Goal: Task Accomplishment & Management: Manage account settings

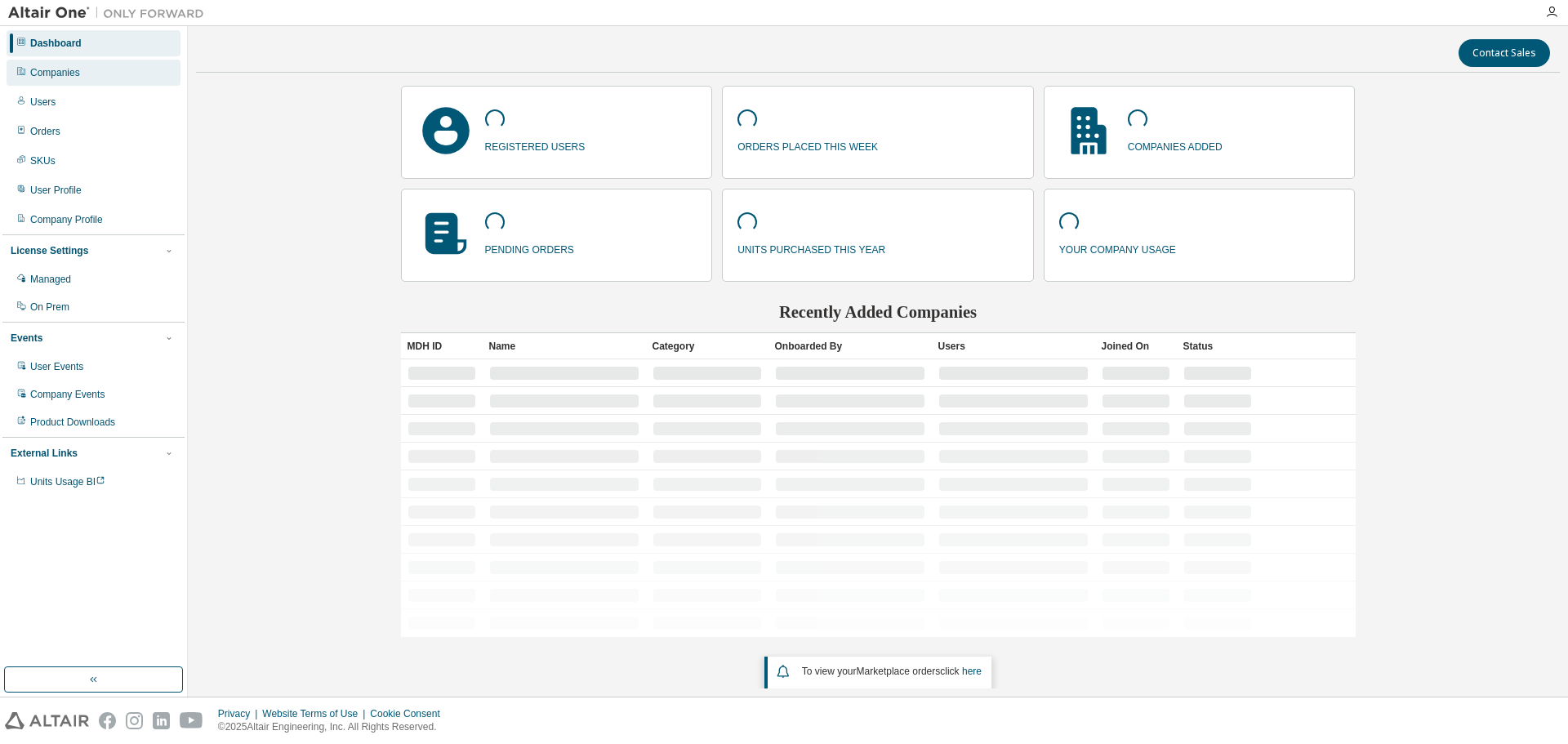
click at [90, 72] on div "Companies" at bounding box center [94, 72] width 174 height 26
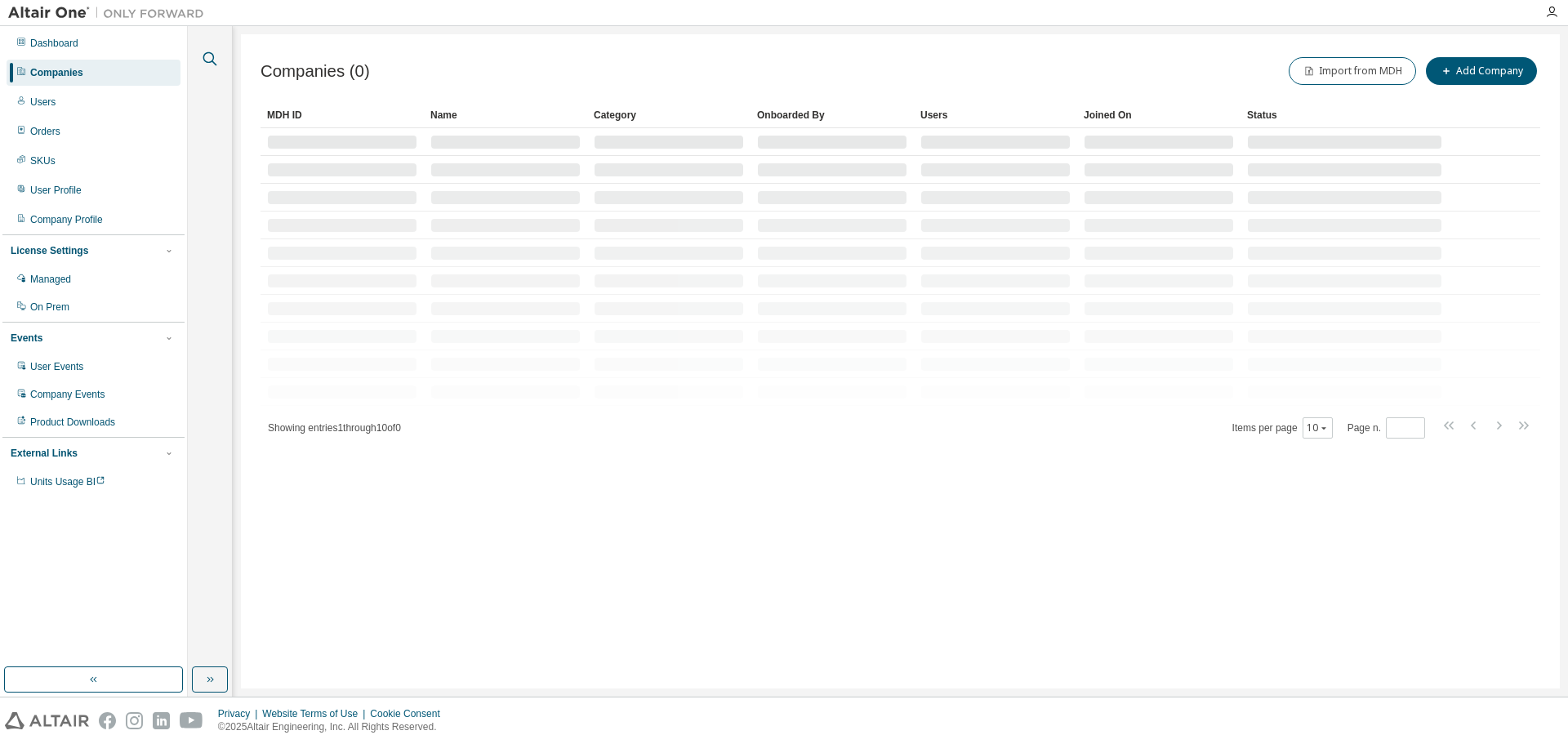
click at [205, 59] on icon "button" at bounding box center [210, 58] width 19 height 19
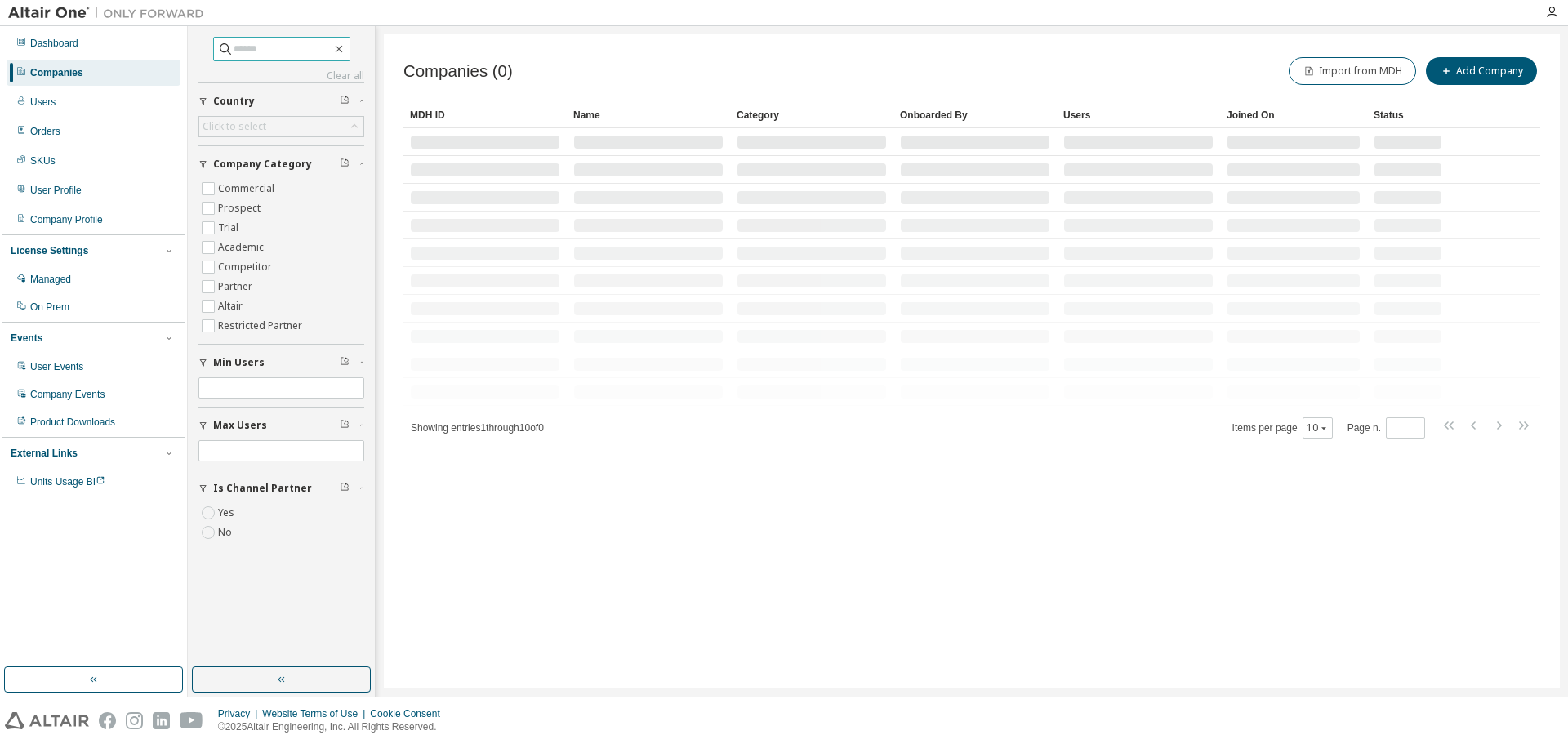
click at [254, 55] on input "text" at bounding box center [282, 49] width 98 height 17
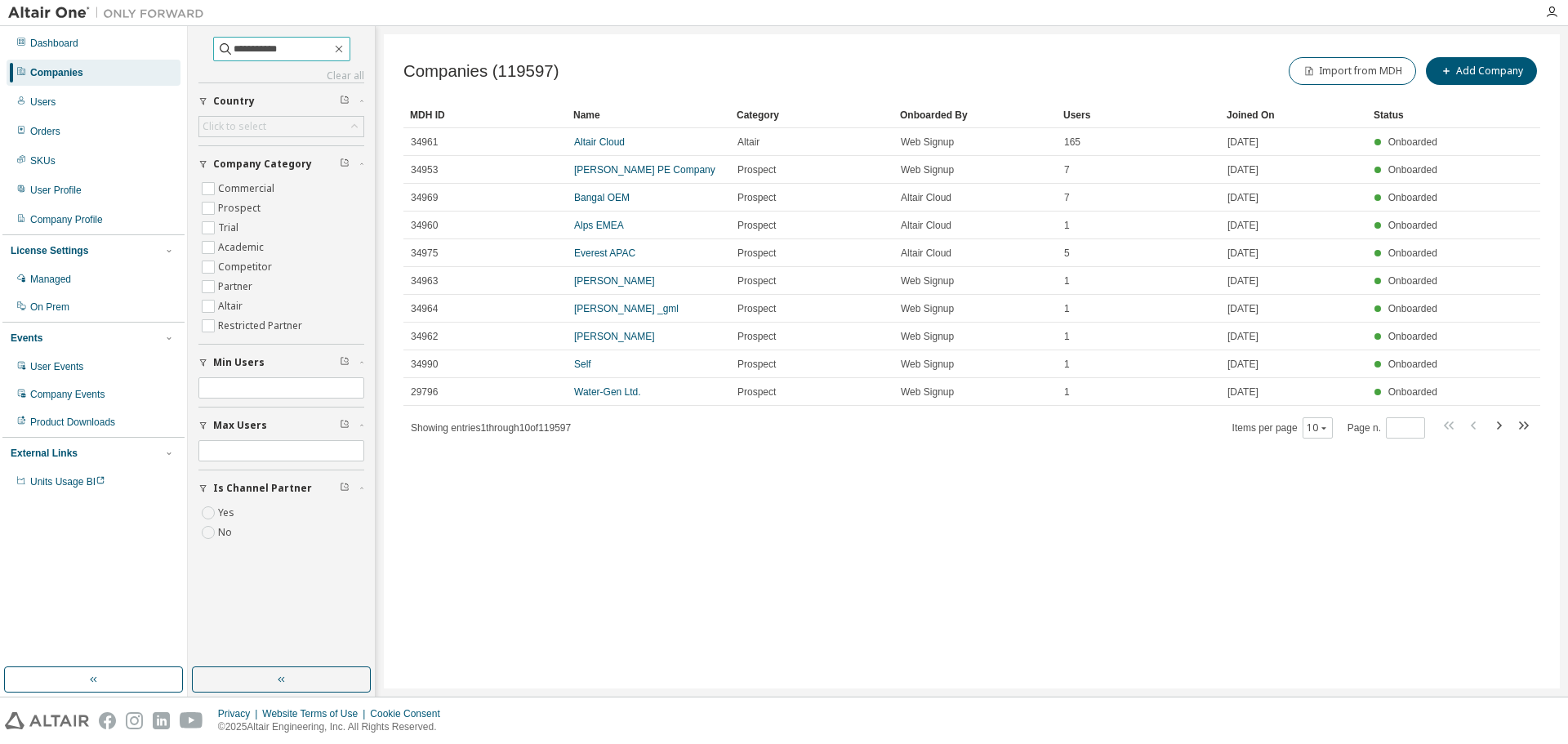
click at [271, 48] on input "**********" at bounding box center [282, 49] width 98 height 17
type input "**********"
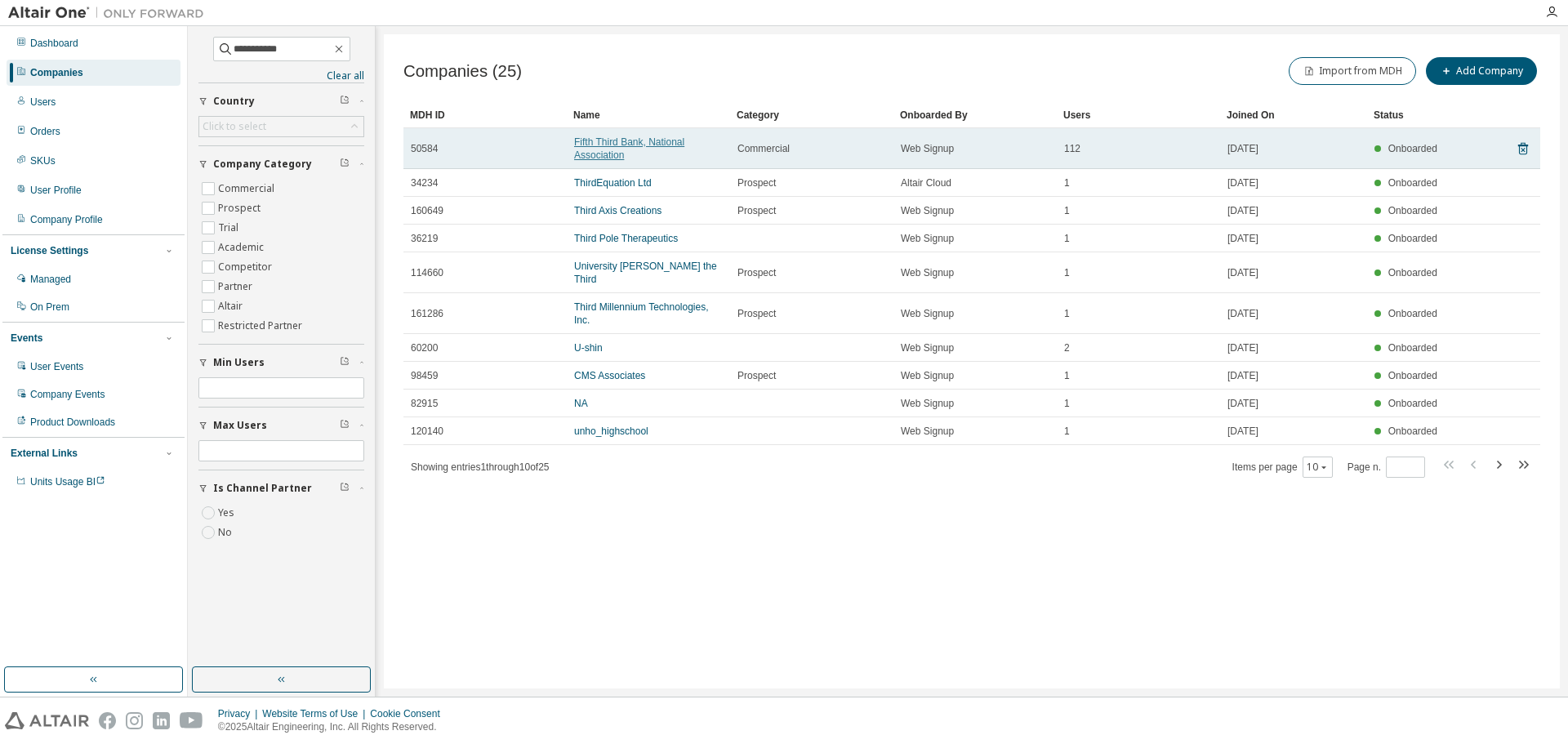
click at [600, 149] on link "Fifth Third Bank, National Association" at bounding box center [630, 148] width 110 height 24
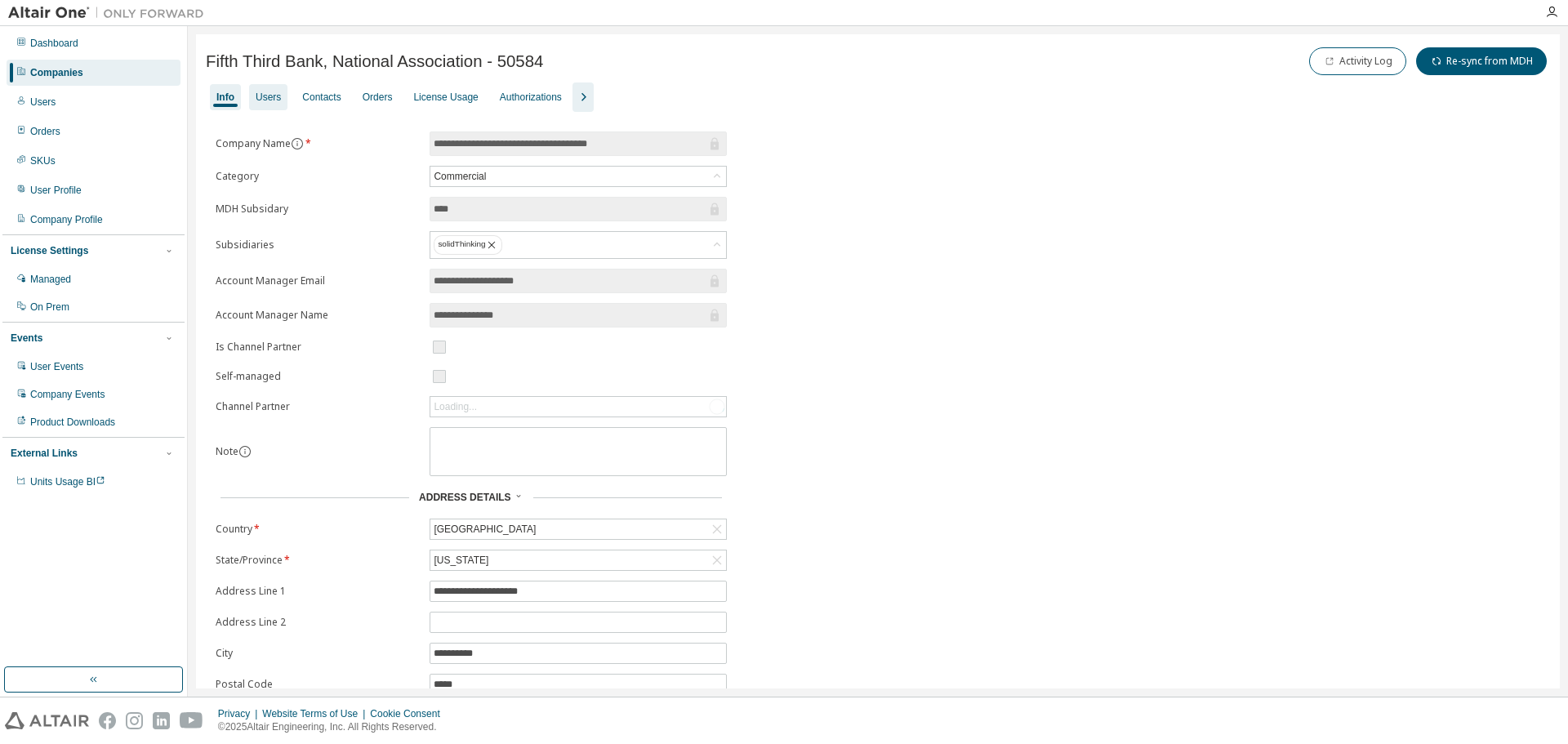
click at [283, 102] on div "Users" at bounding box center [268, 97] width 38 height 26
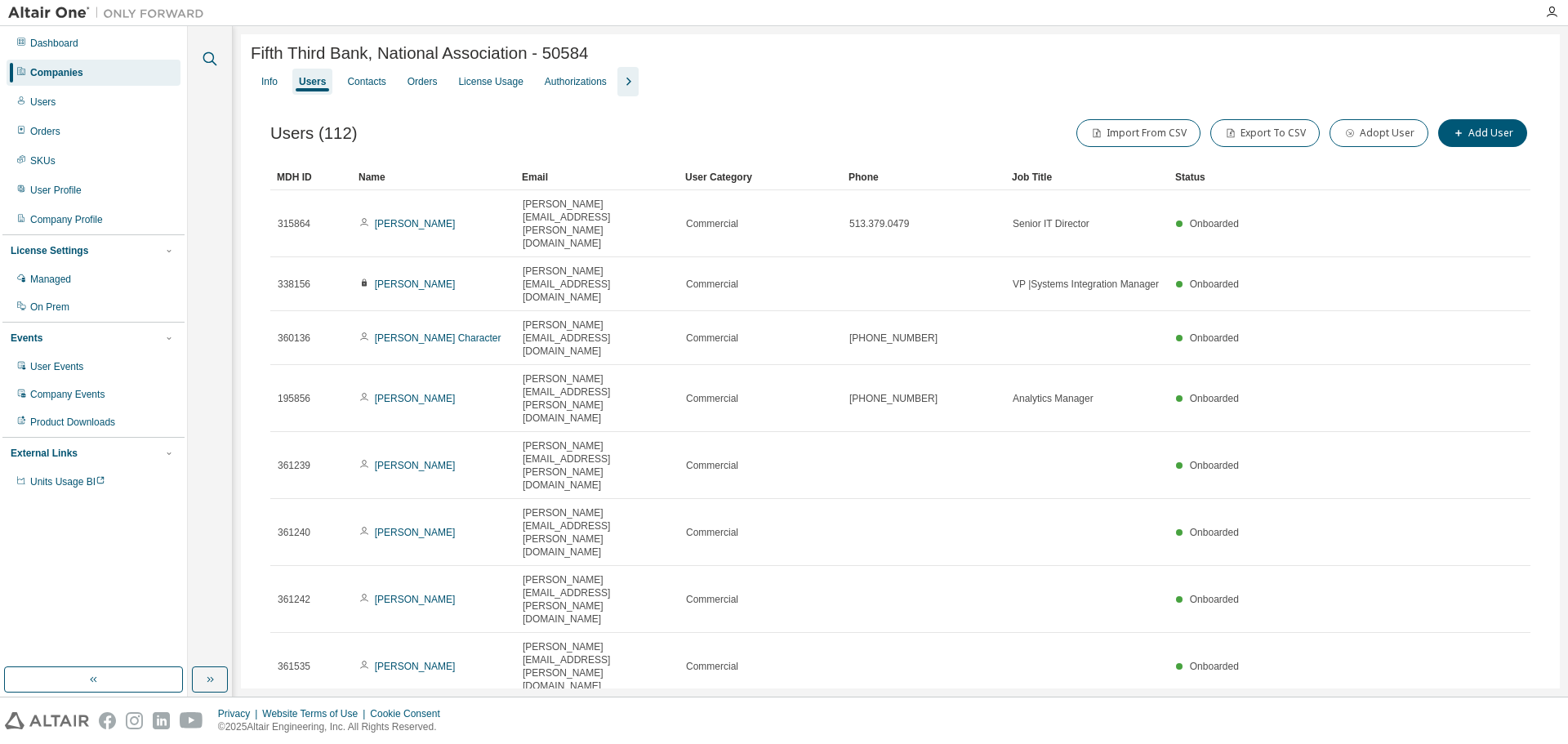
click at [205, 59] on icon "button" at bounding box center [210, 58] width 19 height 19
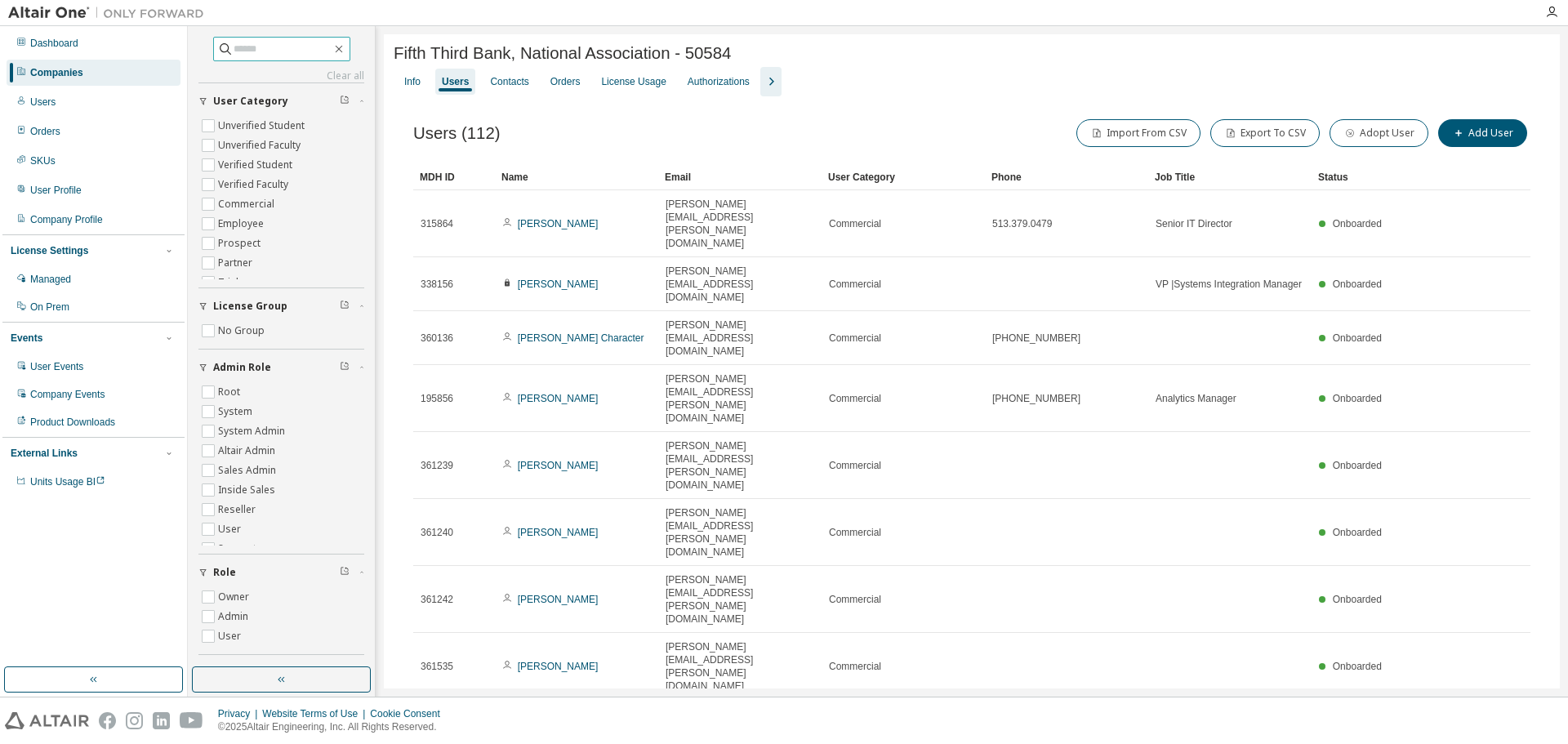
click at [235, 50] on input "text" at bounding box center [282, 49] width 98 height 17
paste input "**********"
type input "**********"
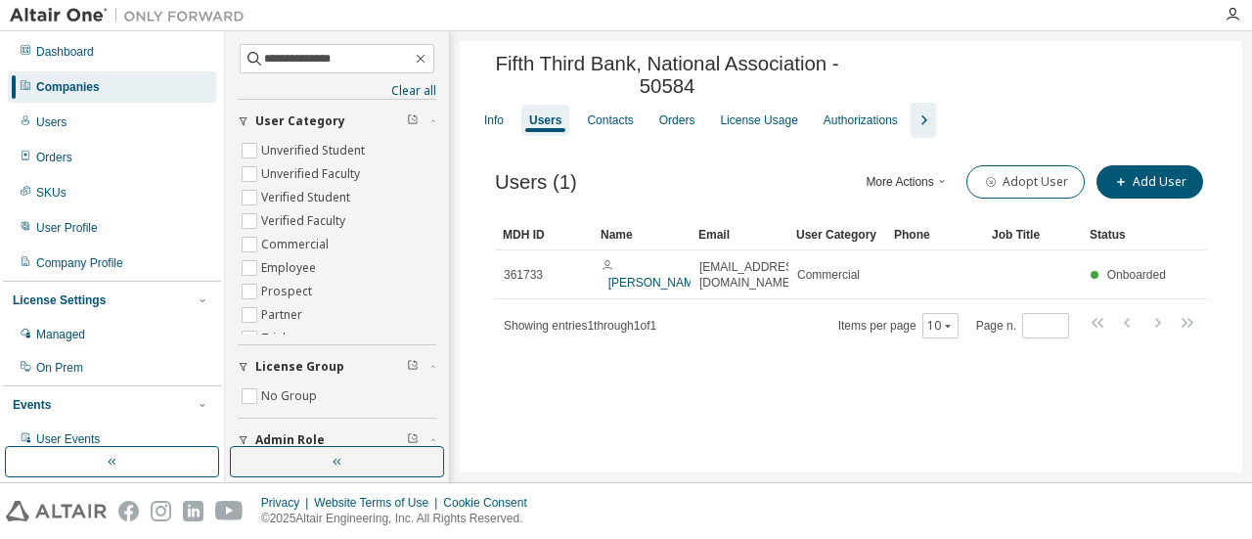
click at [112, 87] on div "Companies" at bounding box center [112, 86] width 208 height 31
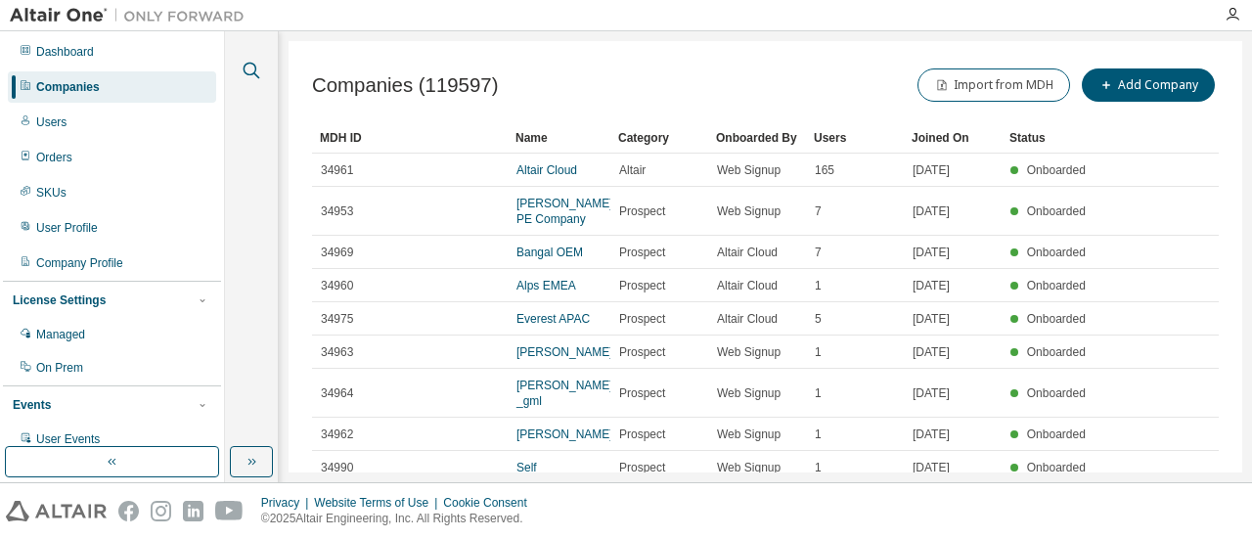
click at [248, 70] on icon "button" at bounding box center [251, 70] width 23 height 23
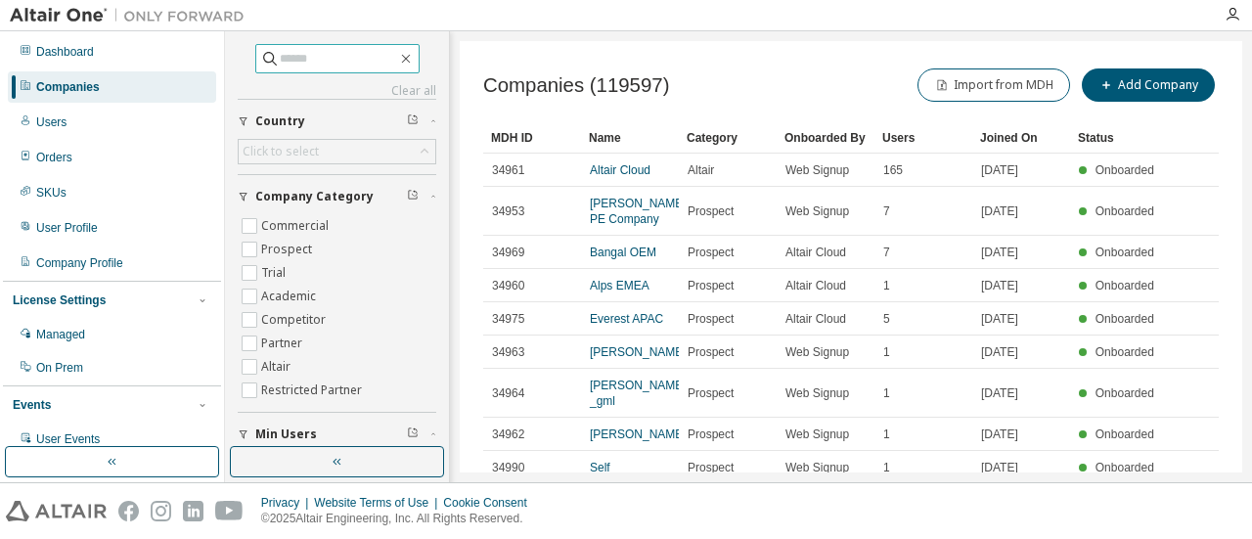
click at [280, 60] on input "text" at bounding box center [338, 59] width 117 height 20
type input "*******"
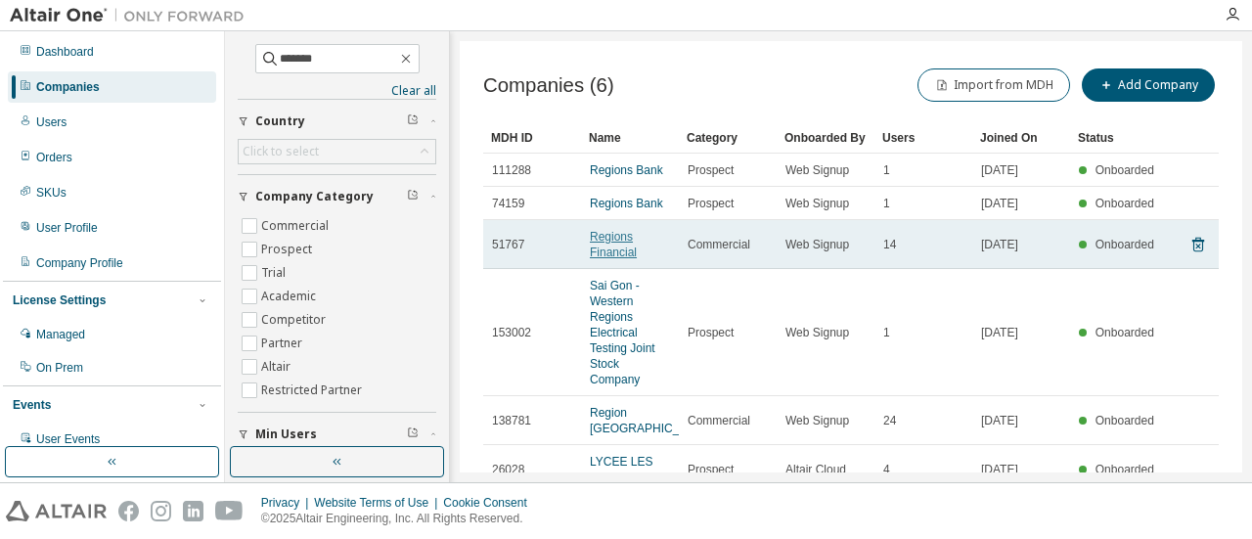
click at [614, 242] on link "Regions Financial" at bounding box center [613, 244] width 47 height 29
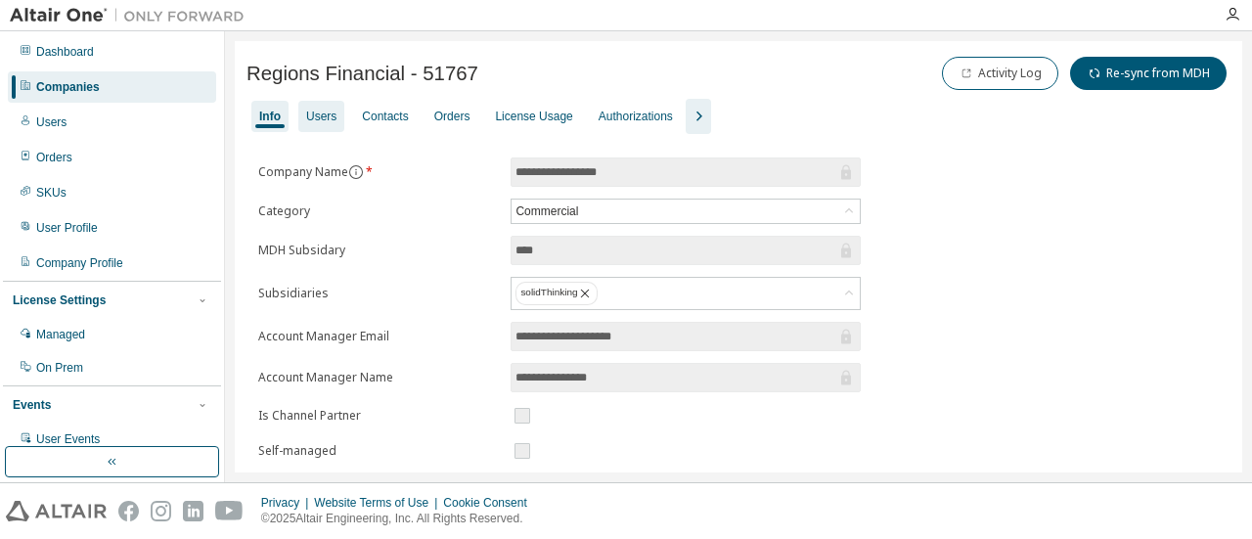
click at [326, 115] on div "Users" at bounding box center [321, 117] width 30 height 16
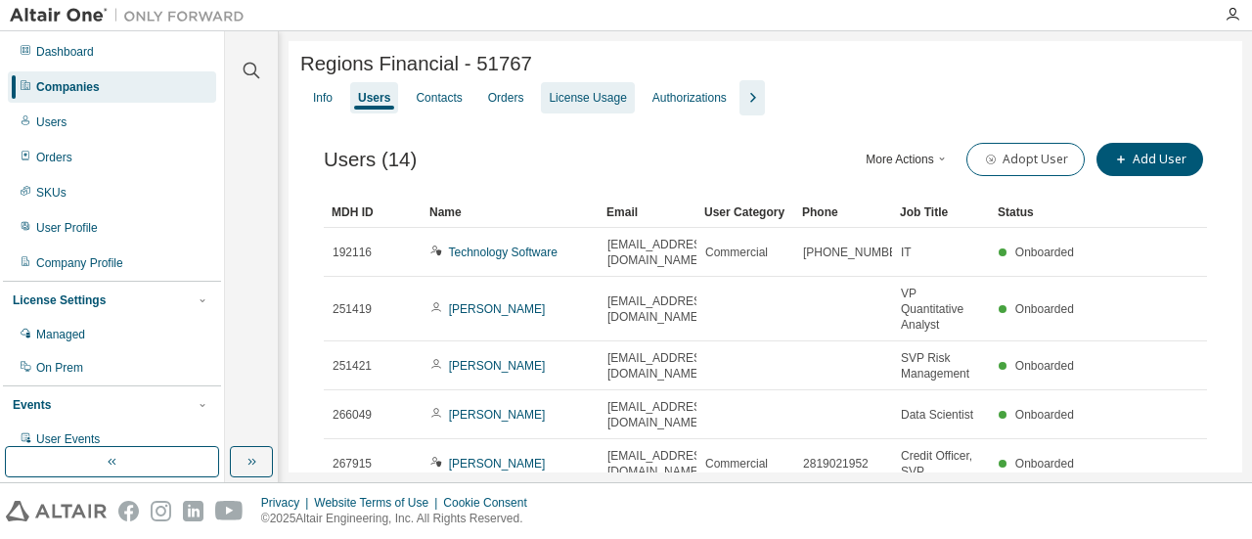
click at [583, 112] on div "License Usage" at bounding box center [587, 97] width 93 height 31
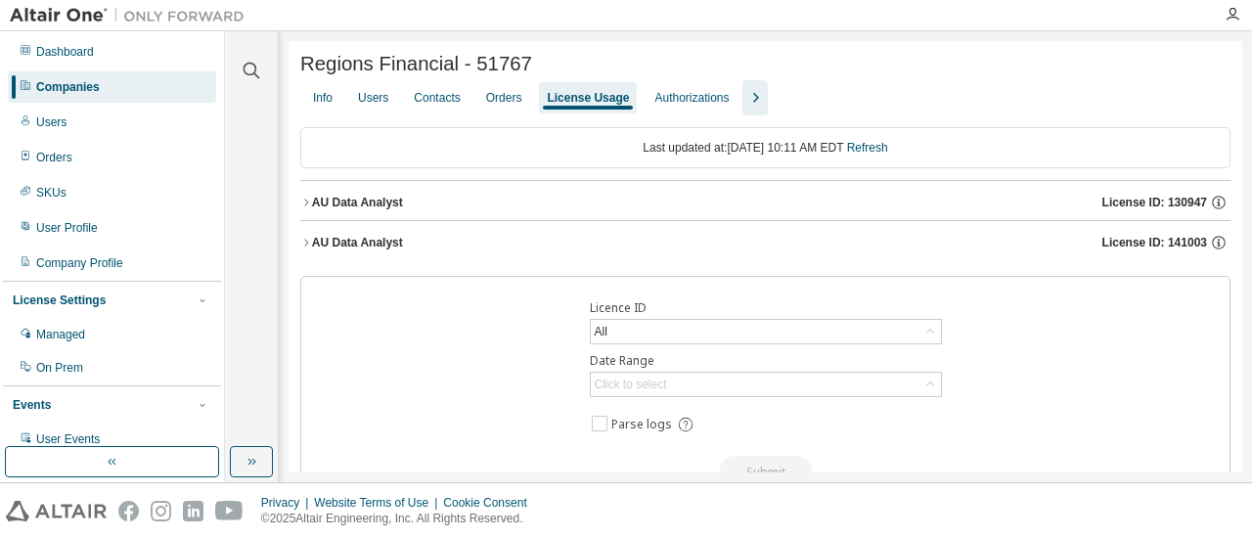
click at [520, 251] on div "AU Data Analyst License ID: 141003" at bounding box center [771, 243] width 919 height 18
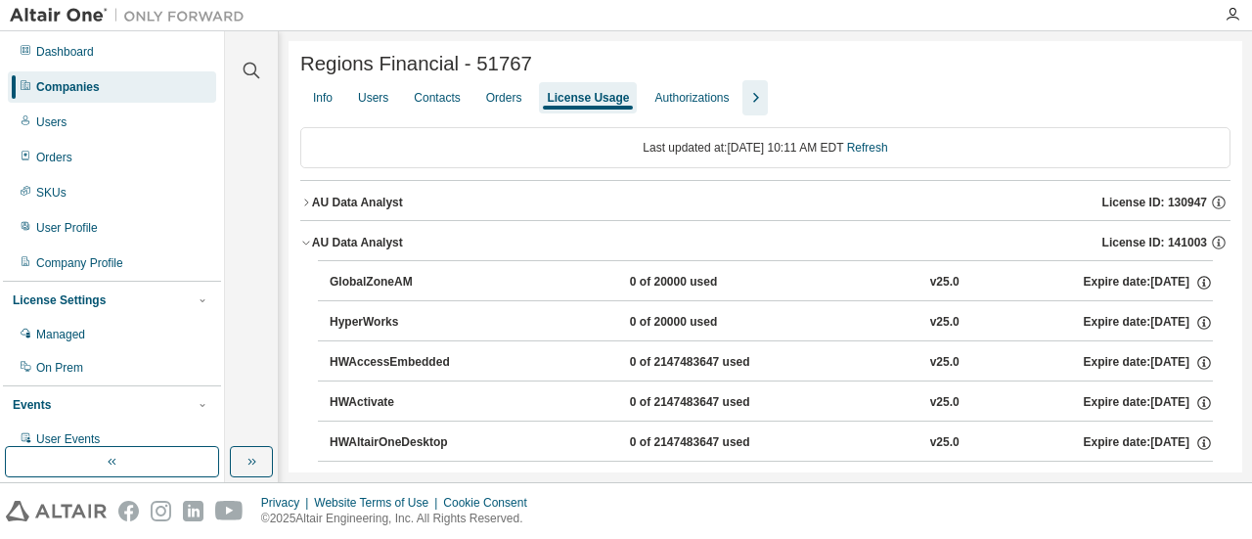
click at [520, 251] on div "AU Data Analyst License ID: 141003" at bounding box center [771, 243] width 919 height 18
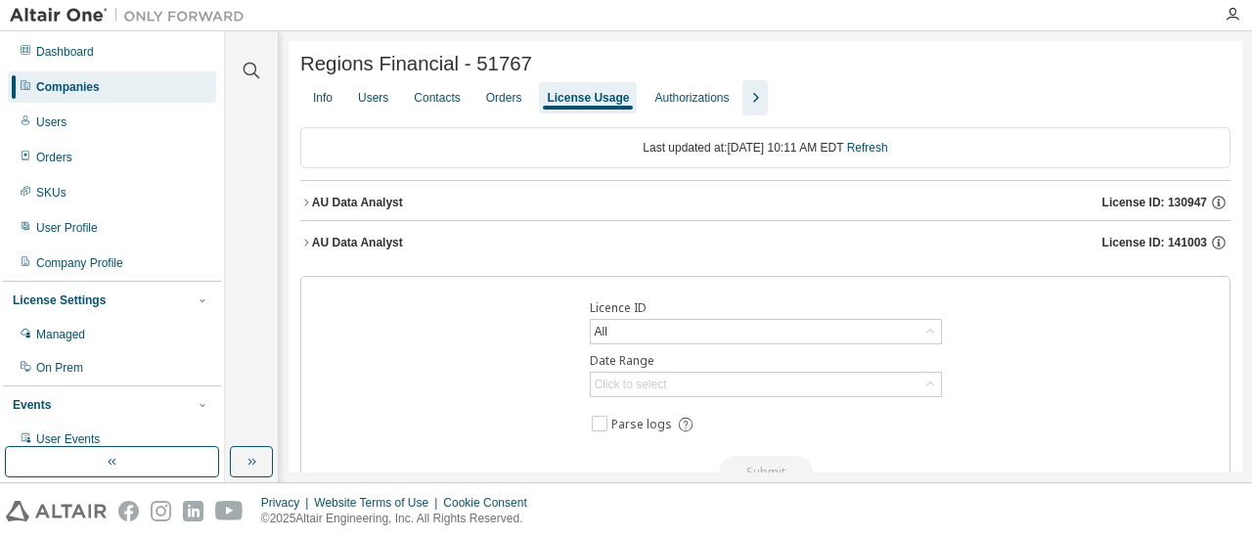
click at [528, 208] on div "AU Data Analyst License ID: 130947" at bounding box center [771, 203] width 919 height 18
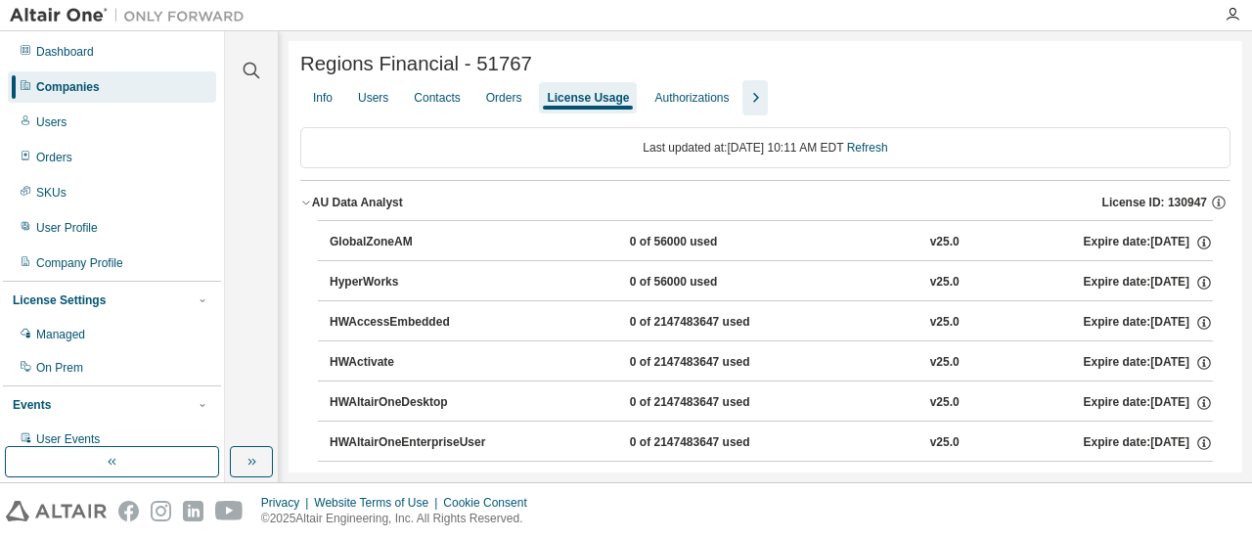
click at [528, 208] on div "AU Data Analyst License ID: 130947" at bounding box center [771, 203] width 919 height 18
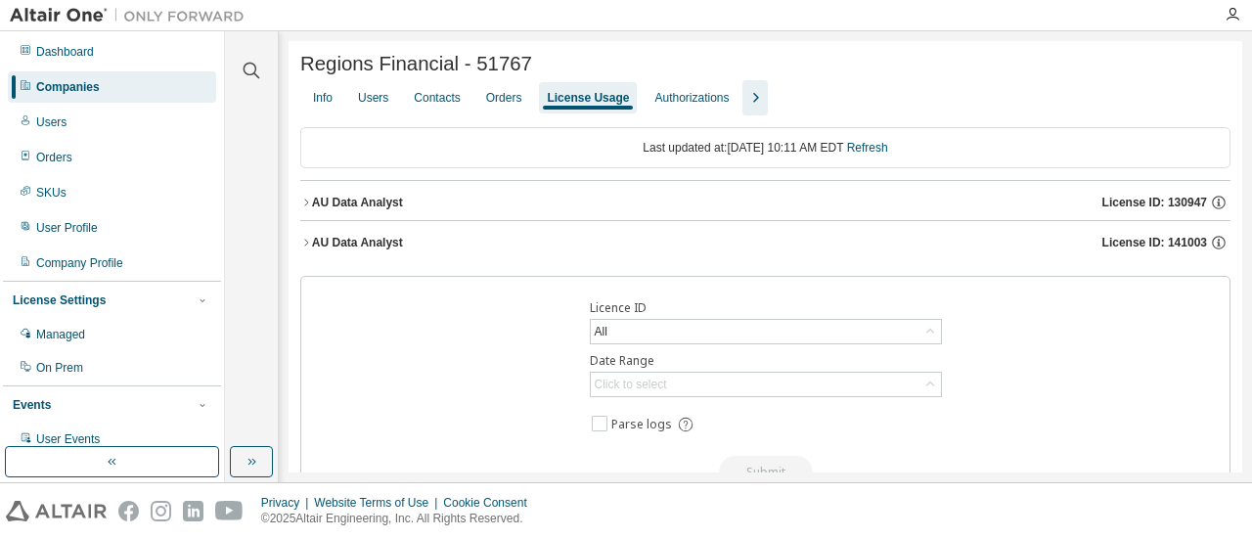
click at [491, 243] on div "AU Data Analyst License ID: 141003" at bounding box center [771, 243] width 919 height 18
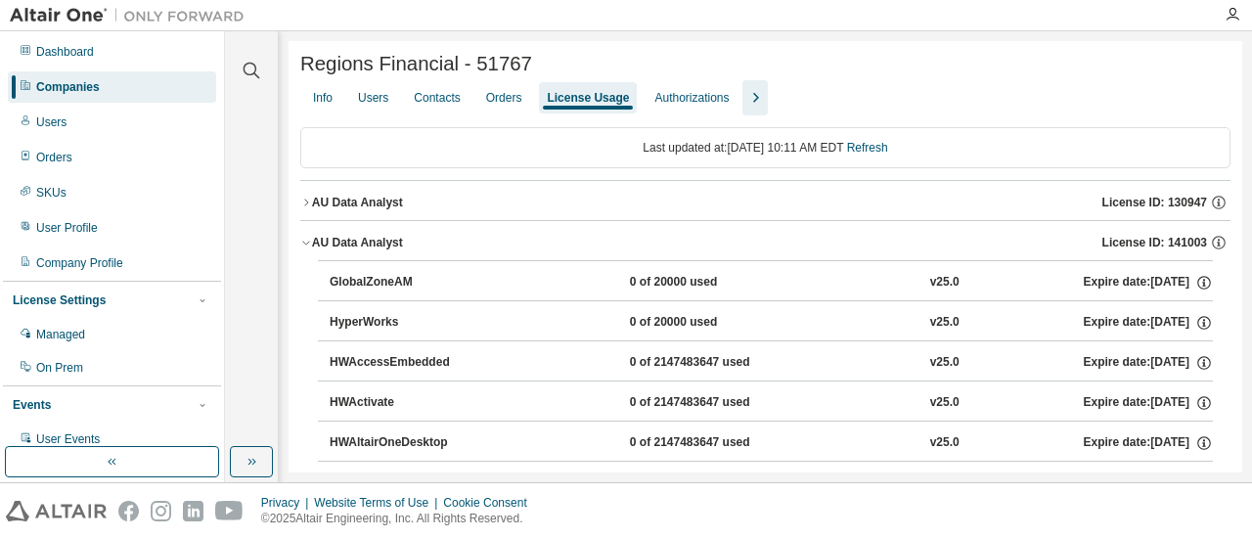
click at [489, 241] on div "AU Data Analyst License ID: 141003" at bounding box center [771, 243] width 919 height 18
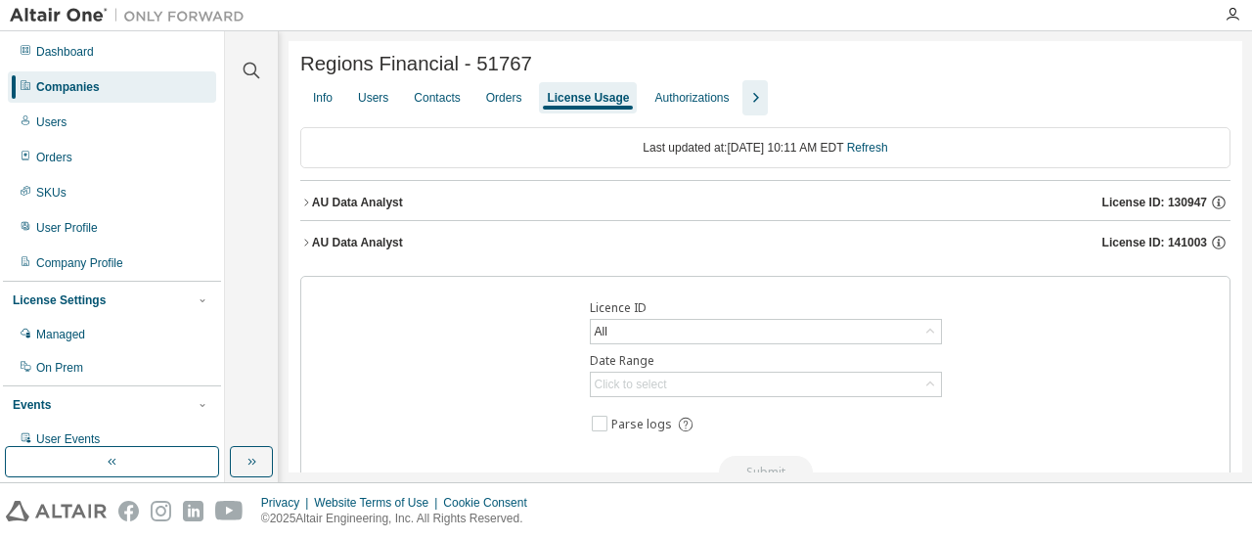
click at [404, 247] on div "AU Data Analyst License ID: 141003" at bounding box center [771, 243] width 919 height 18
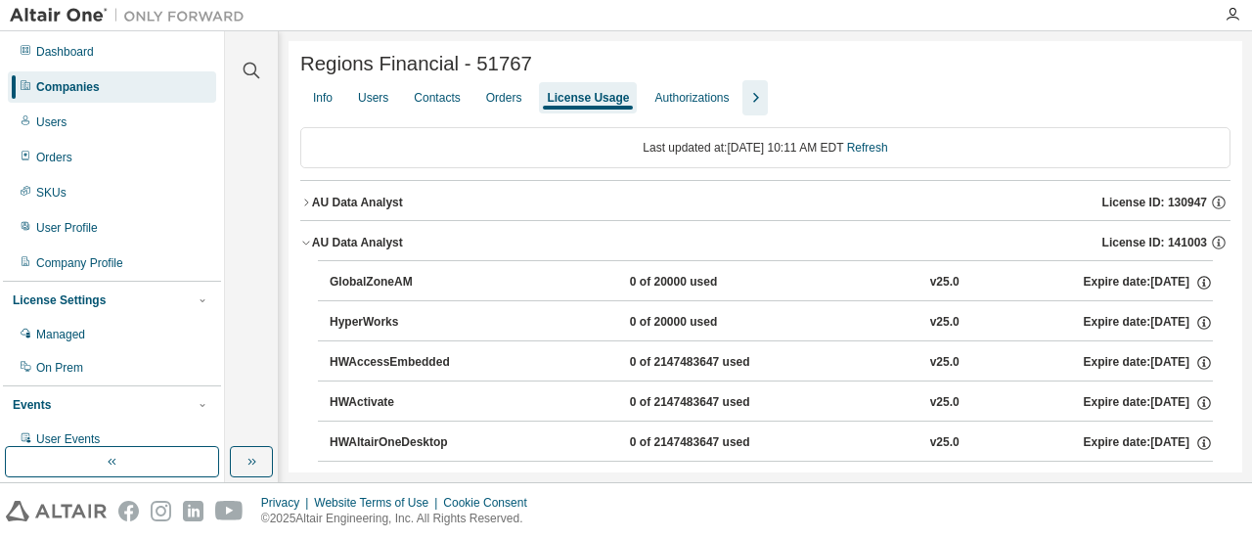
drag, startPoint x: 404, startPoint y: 247, endPoint x: 339, endPoint y: 240, distance: 65.0
click at [339, 240] on div "AU Data Analyst" at bounding box center [357, 243] width 91 height 16
